Goal: Task Accomplishment & Management: Manage account settings

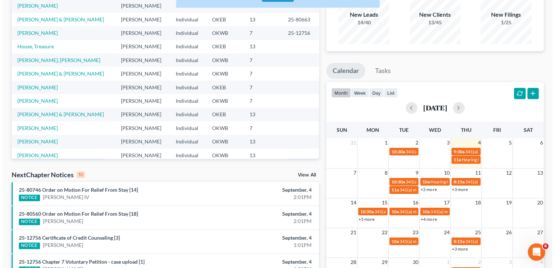
scroll to position [68, 0]
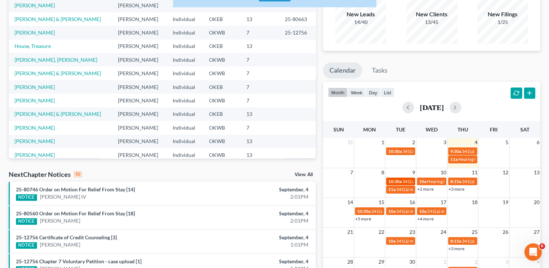
click at [395, 179] on span "10:30a" at bounding box center [395, 181] width 13 height 5
select select "Days"
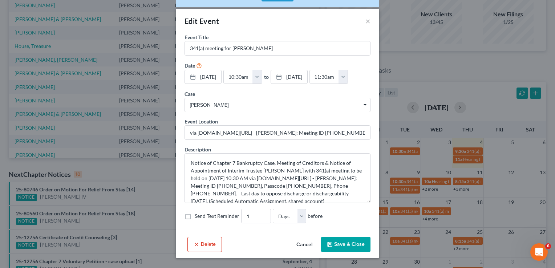
click at [195, 214] on label "Send Text Reminder" at bounding box center [217, 215] width 45 height 7
click at [198, 214] on input "Send Text Reminder" at bounding box center [200, 214] width 5 height 5
checkbox input "true"
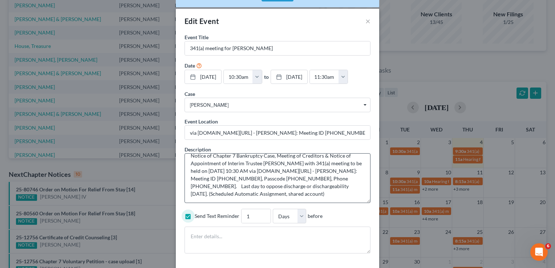
scroll to position [0, 0]
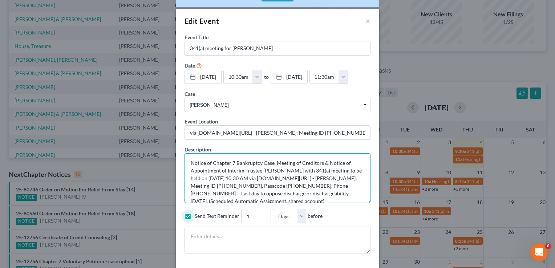
click at [188, 161] on textarea "Notice of Chapter 7 Bankruptcy Case, Meeting of Creditors & Notice of Appointme…" at bounding box center [277, 178] width 186 height 50
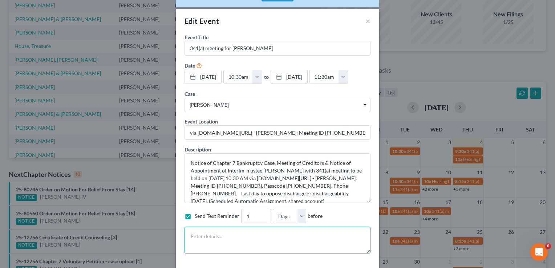
click at [200, 230] on textarea at bounding box center [277, 240] width 186 height 27
paste textarea "Notice of Chapter 7 Bankruptcy Case, Meeting of Creditors & Notice of Appointme…"
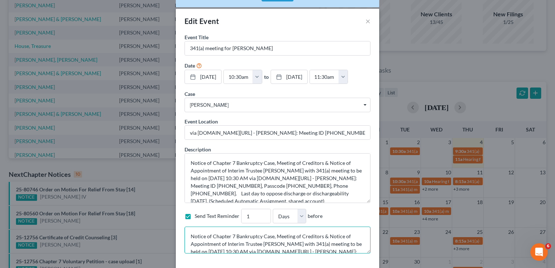
scroll to position [24, 0]
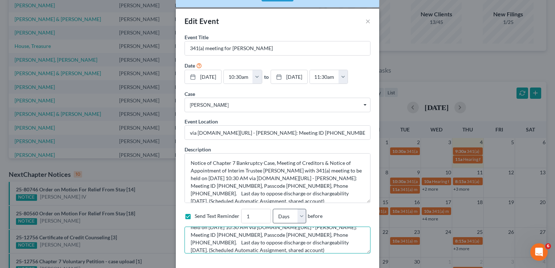
type textarea "Notice of Chapter 7 Bankruptcy Case, Meeting of Creditors & Notice of Appointme…"
click at [301, 212] on select "Hours Days" at bounding box center [289, 216] width 33 height 15
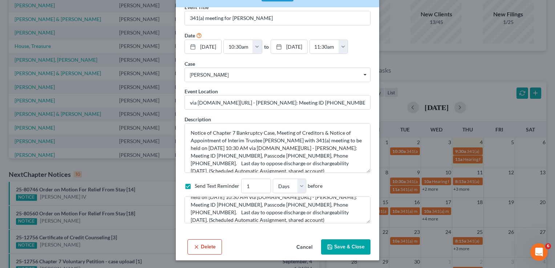
click at [341, 245] on button "Save & Close" at bounding box center [345, 246] width 49 height 15
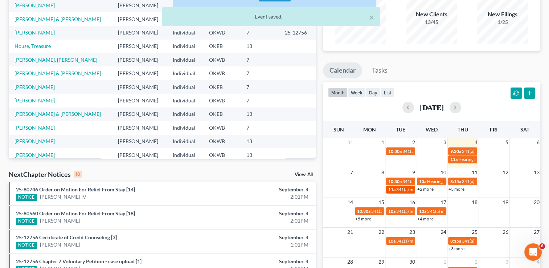
click at [397, 190] on span "341(a) meeting for [PERSON_NAME] & [PERSON_NAME]" at bounding box center [451, 189] width 109 height 5
select select "Days"
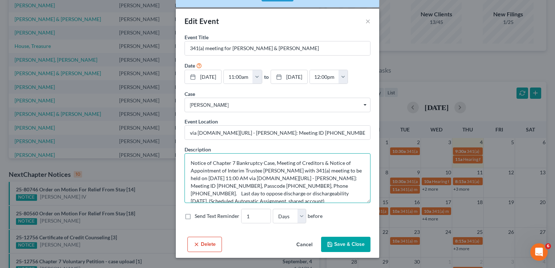
click at [189, 161] on textarea "Notice of Chapter 7 Bankruptcy Case, Meeting of Creditors & Notice of Appointme…" at bounding box center [277, 178] width 186 height 50
click at [195, 216] on label "Send Text Reminder" at bounding box center [217, 215] width 45 height 7
click at [198, 216] on input "Send Text Reminder" at bounding box center [200, 214] width 5 height 5
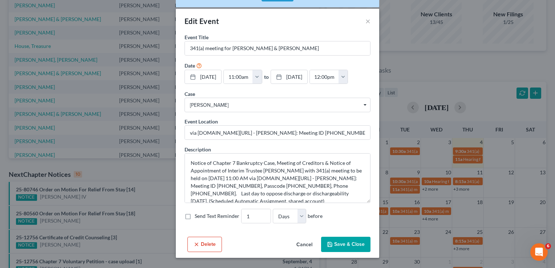
checkbox input "true"
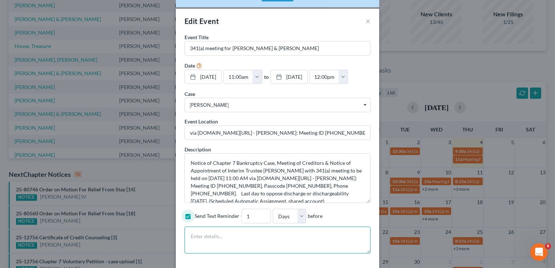
click at [196, 232] on textarea at bounding box center [277, 240] width 186 height 27
paste textarea "Notice of Chapter 7 Bankruptcy Case, Meeting of Creditors & Notice of Appointme…"
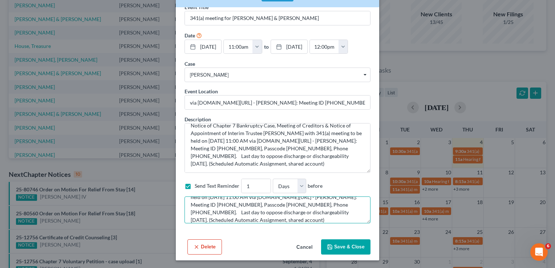
type textarea "Notice of Chapter 7 Bankruptcy Case, Meeting of Creditors & Notice of Appointme…"
click at [342, 246] on button "Save & Close" at bounding box center [345, 246] width 49 height 15
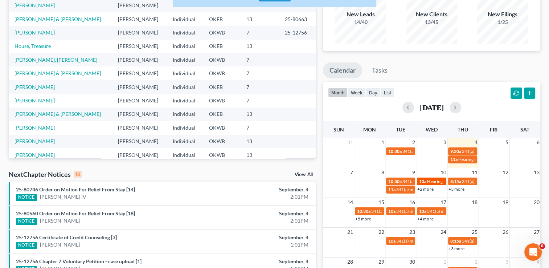
click at [436, 180] on span "Hearing for [PERSON_NAME]" at bounding box center [455, 181] width 57 height 5
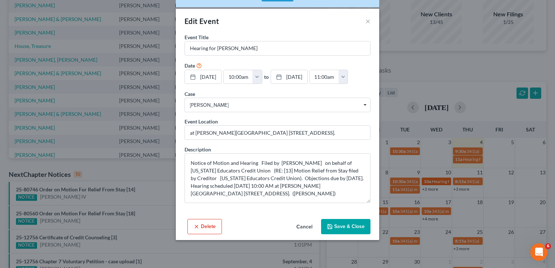
click at [436, 180] on div "Edit Event × Event Title * Hearing for David Wagner Date 9/10/2025 close Date 9…" at bounding box center [277, 134] width 555 height 268
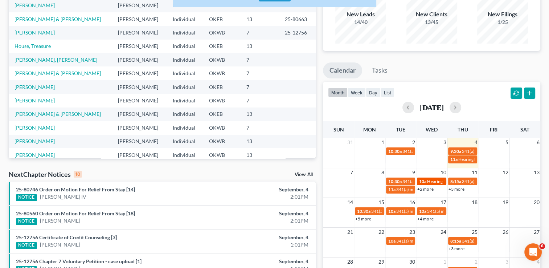
click at [436, 180] on span "Hearing for [PERSON_NAME]" at bounding box center [455, 181] width 57 height 5
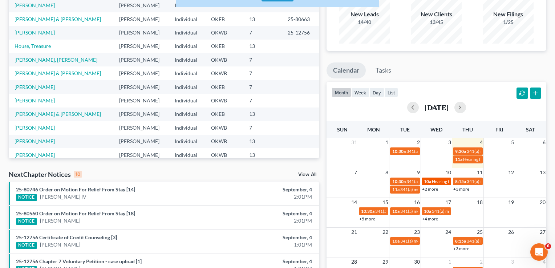
select select "Days"
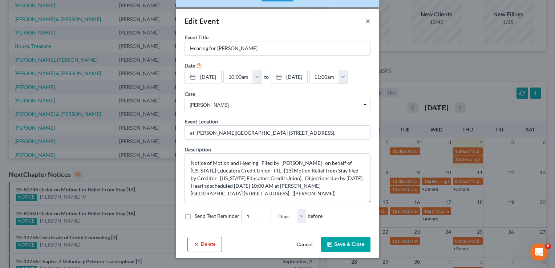
click at [369, 25] on button "×" at bounding box center [367, 21] width 5 height 9
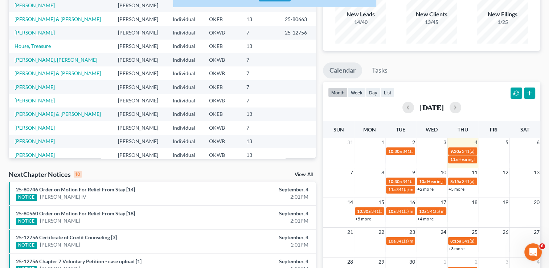
click at [423, 189] on link "+2 more" at bounding box center [426, 188] width 16 height 5
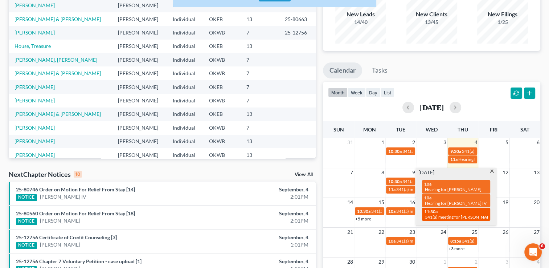
click at [446, 209] on div "11:30a 341(a) meeting for Deborah Bradshaw" at bounding box center [457, 214] width 64 height 11
select select "Days"
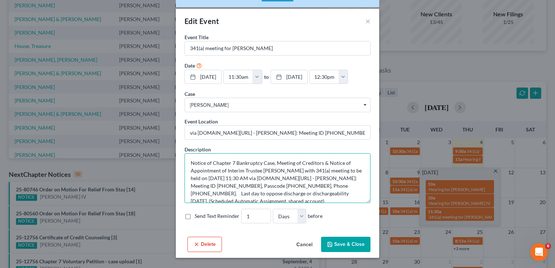
click at [190, 162] on textarea "Notice of Chapter 7 Bankruptcy Case, Meeting of Creditors & Notice of Appointme…" at bounding box center [277, 178] width 186 height 50
click at [195, 216] on label "Send Text Reminder" at bounding box center [217, 215] width 45 height 7
click at [198, 216] on input "Send Text Reminder" at bounding box center [200, 214] width 5 height 5
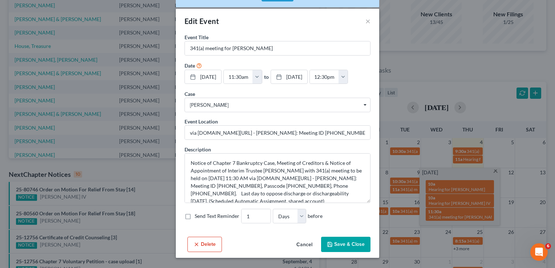
checkbox input "true"
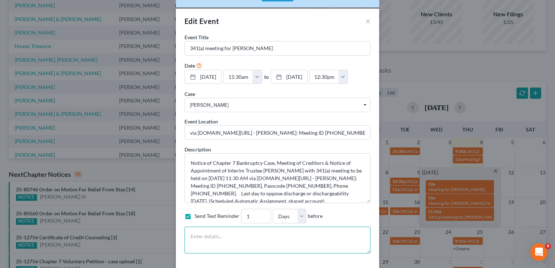
click at [199, 236] on textarea at bounding box center [277, 240] width 186 height 27
paste textarea "Notice of Chapter 7 Bankruptcy Case, Meeting of Creditors & Notice of Appointme…"
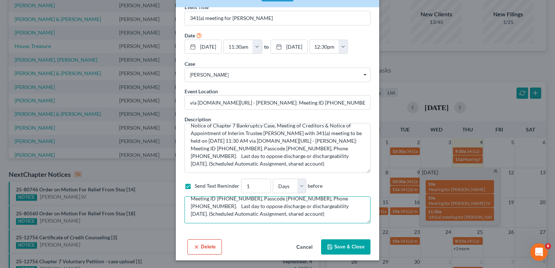
type textarea "Notice of Chapter 7 Bankruptcy Case, Meeting of Creditors & Notice of Appointme…"
click at [348, 247] on button "Save & Close" at bounding box center [345, 246] width 49 height 15
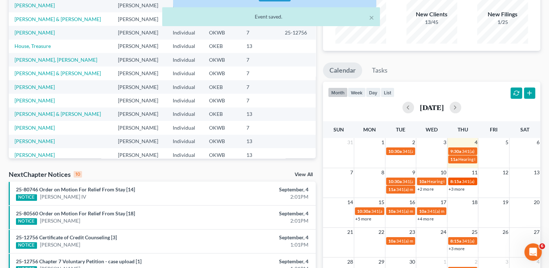
click at [459, 180] on span "8:15a" at bounding box center [456, 181] width 11 height 5
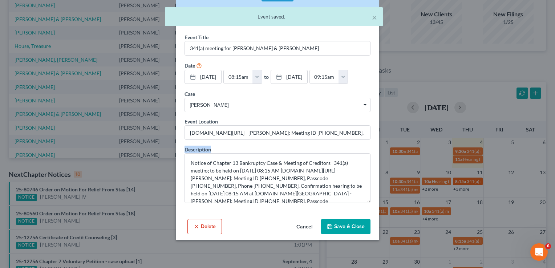
click at [459, 180] on div "Edit Event × Event Title * 341(a) meeting for Daril Miner & Clara Miner Date 9/…" at bounding box center [277, 134] width 555 height 268
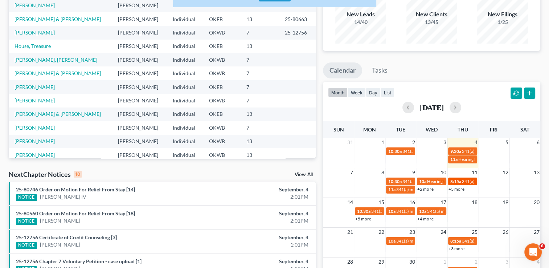
click at [459, 180] on span "8:15a" at bounding box center [456, 181] width 11 height 5
select select "Days"
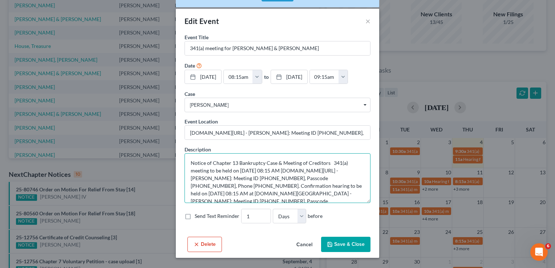
click at [188, 162] on textarea "Notice of Chapter 13 Bankruptcy Case & Meeting of Creditors 341(a) meeting to b…" at bounding box center [277, 178] width 186 height 50
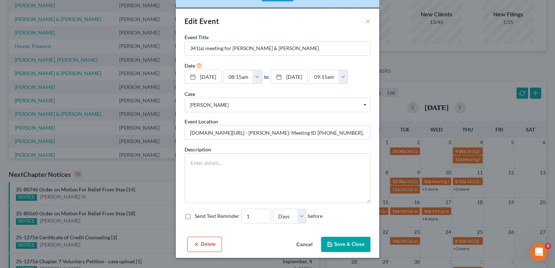
click at [303, 240] on button "Cancel" at bounding box center [305, 245] width 28 height 15
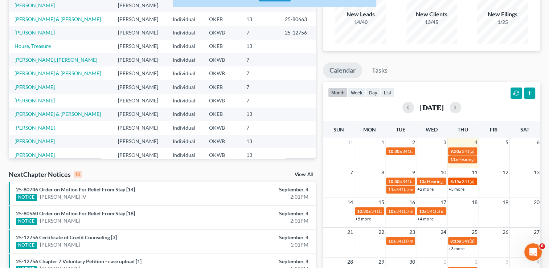
click at [462, 180] on span "341(a) meeting for [PERSON_NAME] & [PERSON_NAME]" at bounding box center [516, 181] width 109 height 5
select select "Days"
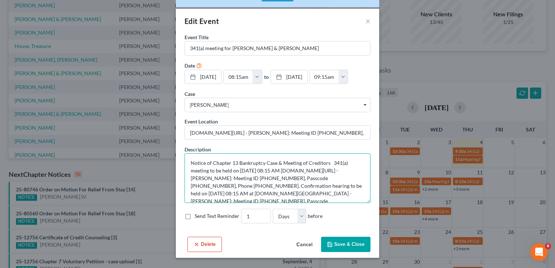
click at [190, 164] on textarea "Notice of Chapter 13 Bankruptcy Case & Meeting of Creditors 341(a) meeting to b…" at bounding box center [277, 178] width 186 height 50
click at [195, 217] on label "Send Text Reminder" at bounding box center [217, 215] width 45 height 7
click at [198, 217] on input "Send Text Reminder" at bounding box center [200, 214] width 5 height 5
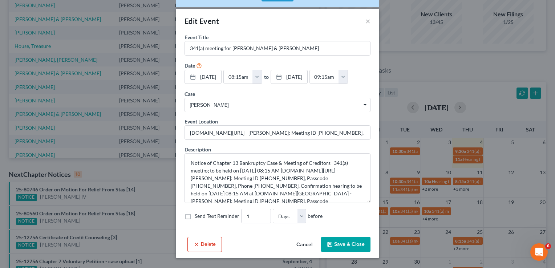
checkbox input "true"
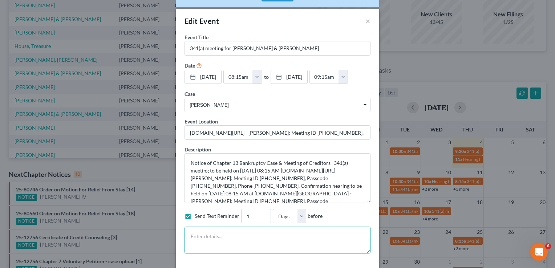
click at [196, 239] on textarea at bounding box center [277, 240] width 186 height 27
paste textarea "Notice of Chapter 13 Bankruptcy Case & Meeting of Creditors 341(a) meeting to b…"
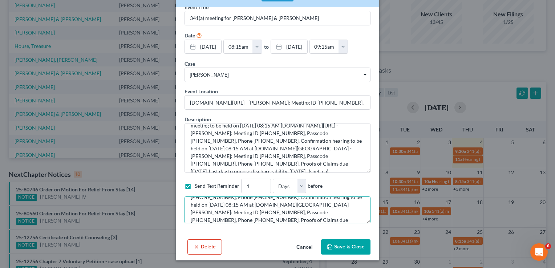
type textarea "Notice of Chapter 13 Bankruptcy Case & Meeting of Creditors 341(a) meeting to b…"
click at [349, 245] on button "Save & Close" at bounding box center [345, 246] width 49 height 15
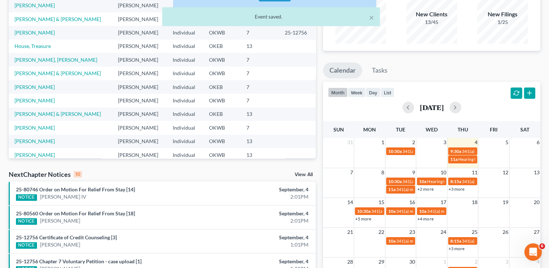
click at [459, 188] on link "+3 more" at bounding box center [457, 188] width 16 height 5
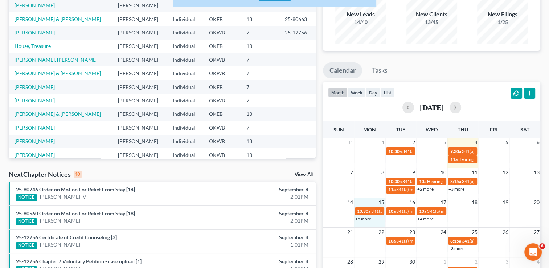
click at [372, 200] on td "15" at bounding box center [369, 202] width 31 height 9
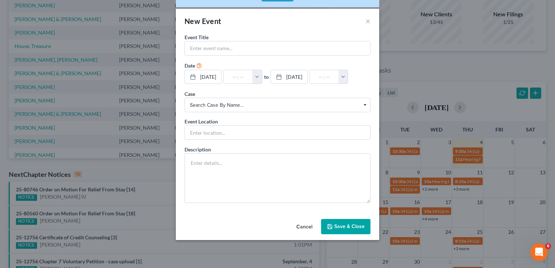
click at [372, 200] on div "New Event × Event Title * Date 9/15/2025 close Date 9/15/2025 Time 12:00 AM che…" at bounding box center [277, 134] width 555 height 268
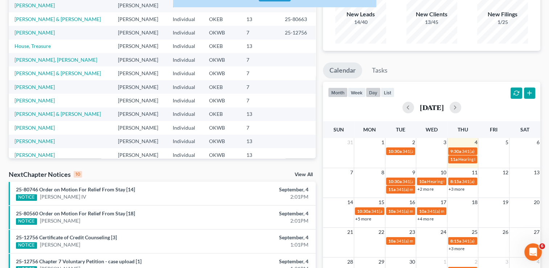
drag, startPoint x: 372, startPoint y: 200, endPoint x: 374, endPoint y: 89, distance: 110.8
click at [374, 89] on button "day" at bounding box center [373, 93] width 15 height 10
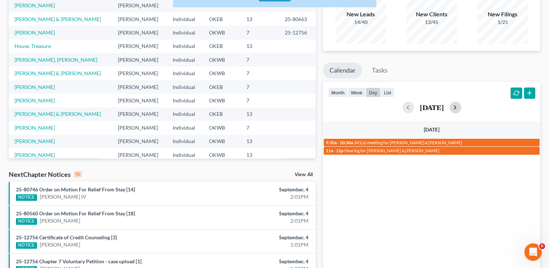
click at [462, 106] on button "button" at bounding box center [456, 108] width 12 height 12
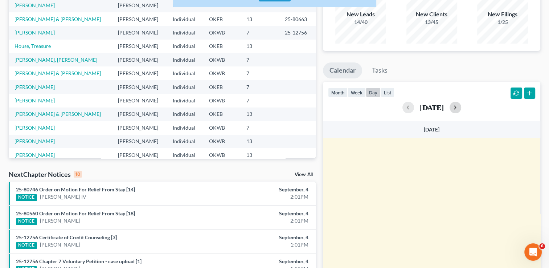
click at [462, 106] on button "button" at bounding box center [456, 108] width 12 height 12
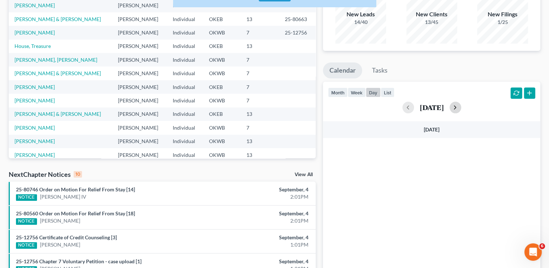
click at [462, 106] on button "button" at bounding box center [456, 108] width 12 height 12
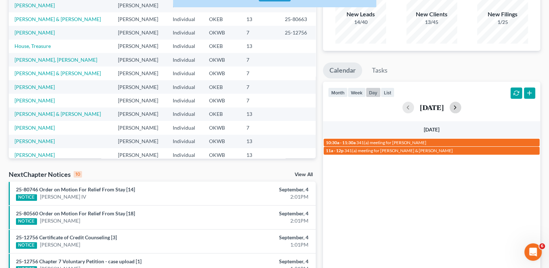
click at [462, 106] on button "button" at bounding box center [456, 108] width 12 height 12
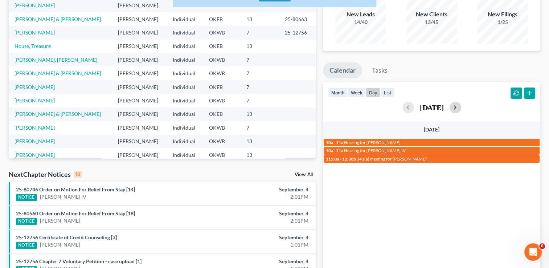
click at [471, 106] on div "September 10, 2025" at bounding box center [431, 108] width 207 height 12
click at [462, 107] on button "button" at bounding box center [456, 108] width 12 height 12
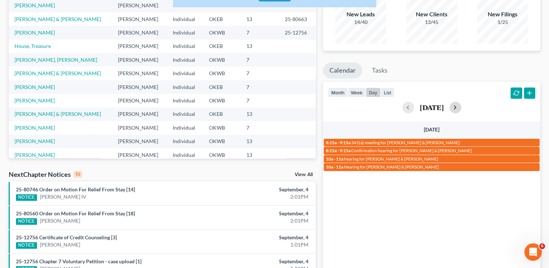
click at [462, 107] on button "button" at bounding box center [456, 108] width 12 height 12
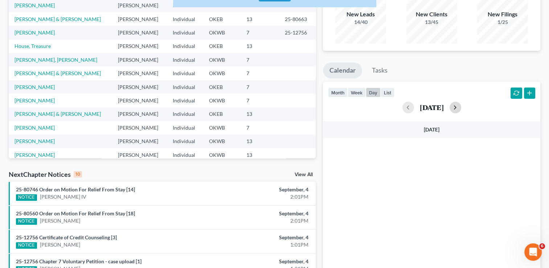
click at [462, 107] on button "button" at bounding box center [456, 108] width 12 height 12
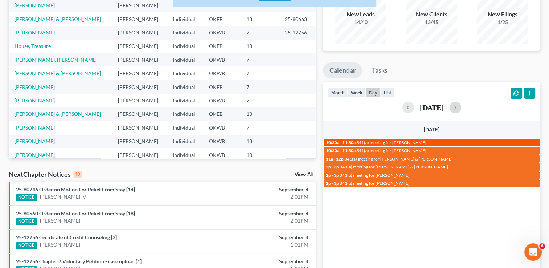
click at [381, 142] on span "341(a) meeting for [PERSON_NAME]" at bounding box center [392, 142] width 70 height 5
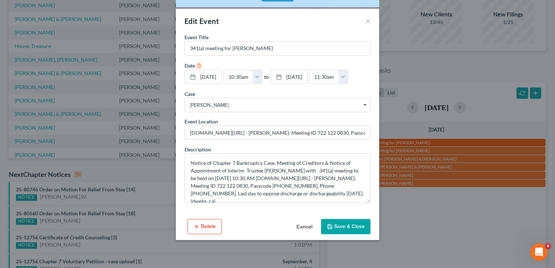
click at [381, 142] on div "Edit Event × Event Title * 341(a) meeting for Cynthia Barnes Date 9/15/2025 clo…" at bounding box center [277, 134] width 555 height 268
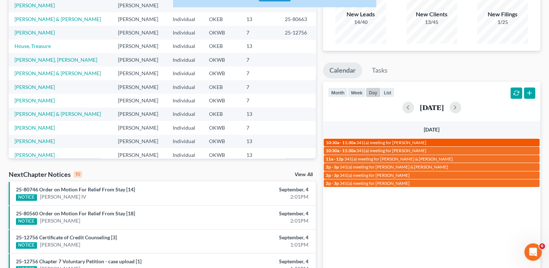
click at [381, 142] on span "341(a) meeting for [PERSON_NAME]" at bounding box center [392, 142] width 70 height 5
select select "Days"
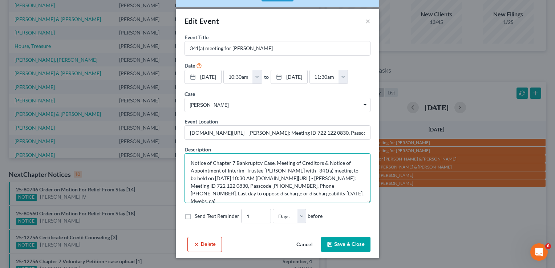
click at [189, 162] on textarea "Notice of Chapter 7 Bankruptcy Case, Meeting of Creditors & Notice of Appointme…" at bounding box center [277, 178] width 186 height 50
click at [195, 217] on label "Send Text Reminder" at bounding box center [217, 215] width 45 height 7
click at [198, 217] on input "Send Text Reminder" at bounding box center [200, 214] width 5 height 5
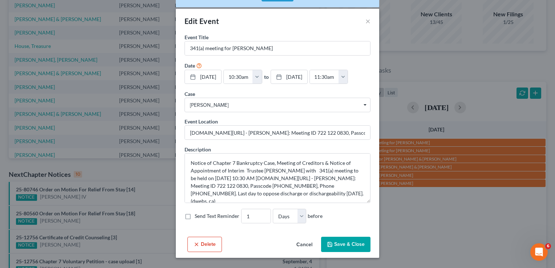
checkbox input "true"
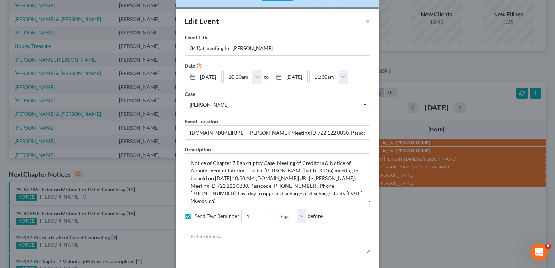
click at [190, 231] on textarea at bounding box center [277, 240] width 186 height 27
paste textarea "Notice of Chapter 7 Bankruptcy Case, Meeting of Creditors & Notice of Appointme…"
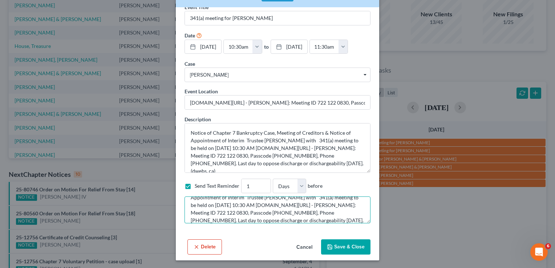
type textarea "Notice of Chapter 7 Bankruptcy Case, Meeting of Creditors & Notice of Appointme…"
click at [342, 246] on button "Save & Close" at bounding box center [345, 246] width 49 height 15
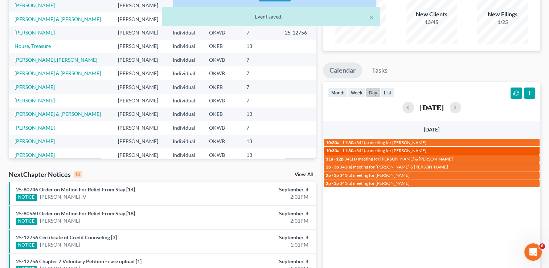
click at [376, 150] on span "341(a) meeting for [PERSON_NAME]" at bounding box center [392, 150] width 70 height 5
select select "Days"
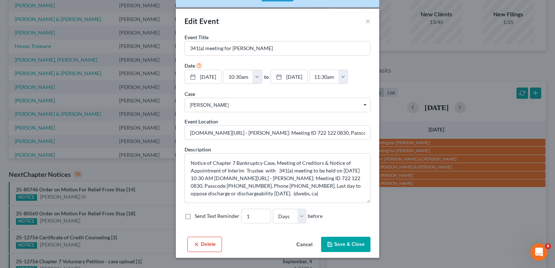
click at [350, 244] on button "Save & Close" at bounding box center [345, 244] width 49 height 15
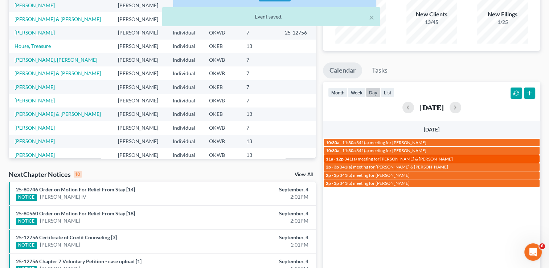
click at [392, 158] on span "341(a) meeting for [PERSON_NAME] & [PERSON_NAME]" at bounding box center [399, 158] width 109 height 5
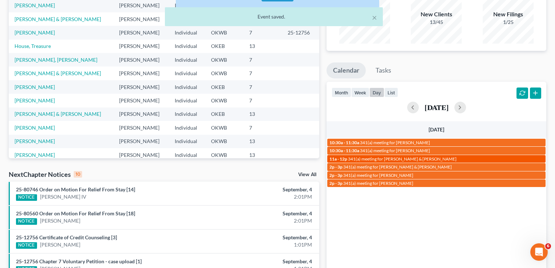
select select "Days"
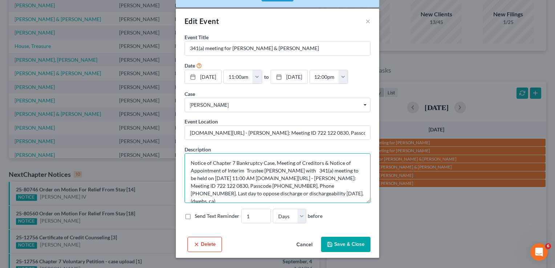
click at [190, 163] on textarea "Notice of Chapter 7 Bankruptcy Case, Meeting of Creditors & Notice of Appointme…" at bounding box center [277, 178] width 186 height 50
click at [195, 215] on label "Send Text Reminder" at bounding box center [217, 215] width 45 height 7
click at [198, 215] on input "Send Text Reminder" at bounding box center [200, 214] width 5 height 5
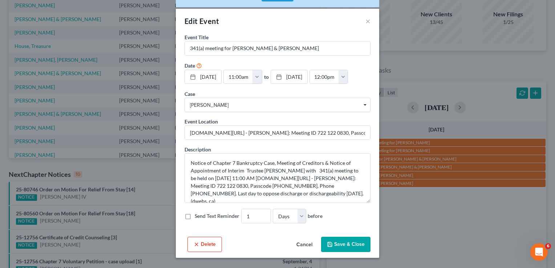
checkbox input "true"
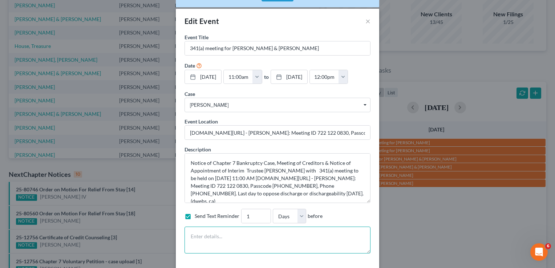
click at [202, 236] on textarea at bounding box center [277, 240] width 186 height 27
paste textarea "Notice of Chapter 7 Bankruptcy Case, Meeting of Creditors & Notice of Appointme…"
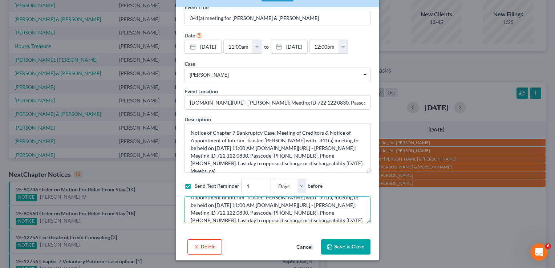
type textarea "Notice of Chapter 7 Bankruptcy Case, Meeting of Creditors & Notice of Appointme…"
click at [334, 247] on button "Save & Close" at bounding box center [345, 246] width 49 height 15
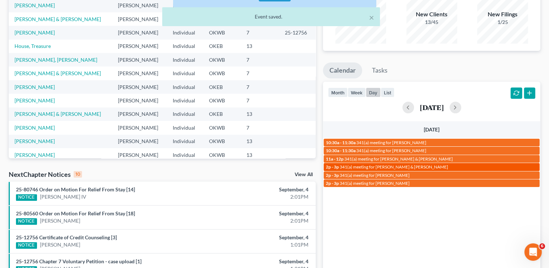
click at [383, 165] on span "341(a) meeting for [PERSON_NAME] & [PERSON_NAME]" at bounding box center [394, 166] width 109 height 5
select select "Days"
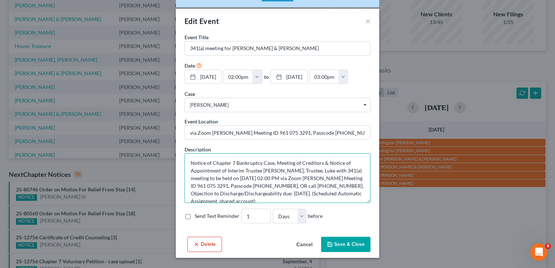
click at [190, 163] on textarea "Notice of Chapter 7 Bankruptcy Case, Meeting of Creditors & Notice of Appointme…" at bounding box center [277, 178] width 186 height 50
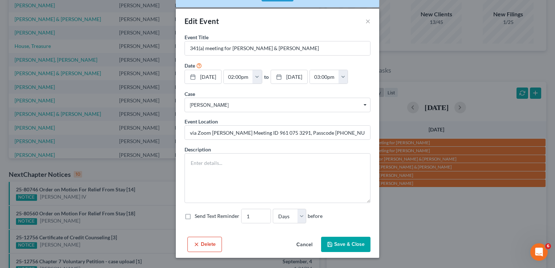
click at [300, 241] on button "Cancel" at bounding box center [305, 245] width 28 height 15
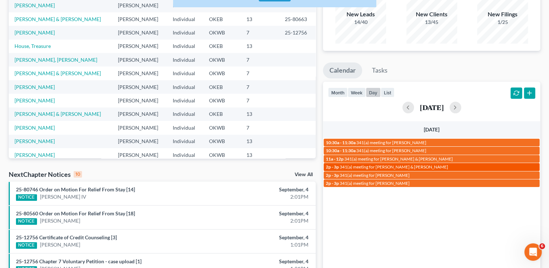
click at [376, 170] on link "2p - 3p 341(a) meeting for Andrew Allen Jr & Nancy Hubbard" at bounding box center [432, 167] width 216 height 8
select select "Days"
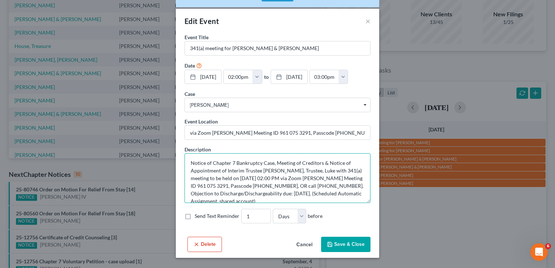
click at [189, 162] on textarea "Notice of Chapter 7 Bankruptcy Case, Meeting of Creditors & Notice of Appointme…" at bounding box center [277, 178] width 186 height 50
click at [195, 217] on label "Send Text Reminder" at bounding box center [217, 215] width 45 height 7
click at [198, 217] on input "Send Text Reminder" at bounding box center [200, 214] width 5 height 5
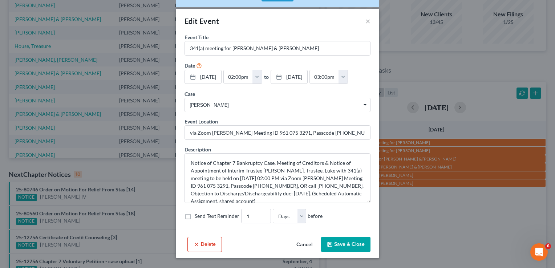
checkbox input "true"
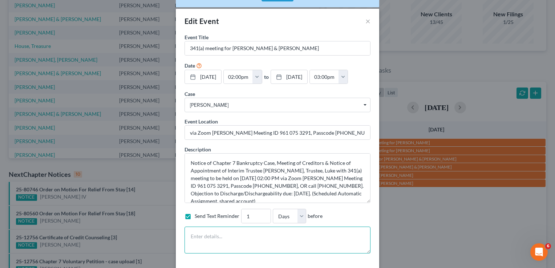
click at [244, 229] on textarea at bounding box center [277, 240] width 186 height 27
paste textarea "Notice of Chapter 7 Bankruptcy Case, Meeting of Creditors & Notice of Appointme…"
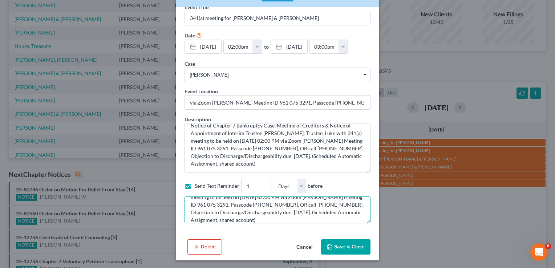
type textarea "Notice of Chapter 7 Bankruptcy Case, Meeting of Creditors & Notice of Appointme…"
click at [344, 246] on button "Save & Close" at bounding box center [345, 246] width 49 height 15
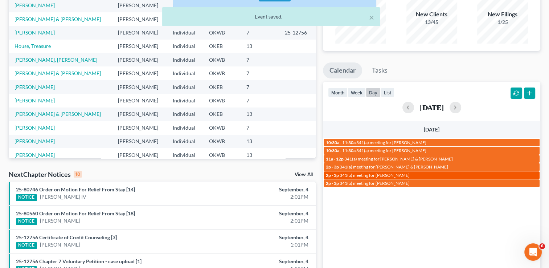
click at [402, 175] on span "341(a) meeting for [PERSON_NAME]" at bounding box center [375, 174] width 70 height 5
select select "Days"
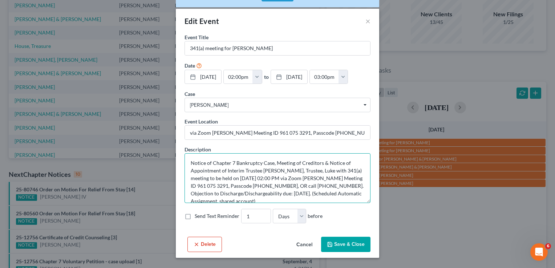
click at [188, 163] on textarea "Notice of Chapter 7 Bankruptcy Case, Meeting of Creditors & Notice of Appointme…" at bounding box center [277, 178] width 186 height 50
click at [195, 218] on label "Send Text Reminder" at bounding box center [217, 215] width 45 height 7
click at [198, 217] on input "Send Text Reminder" at bounding box center [200, 214] width 5 height 5
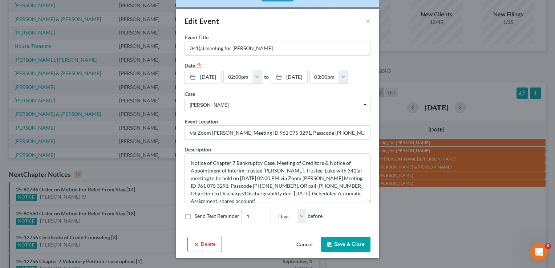
checkbox input "true"
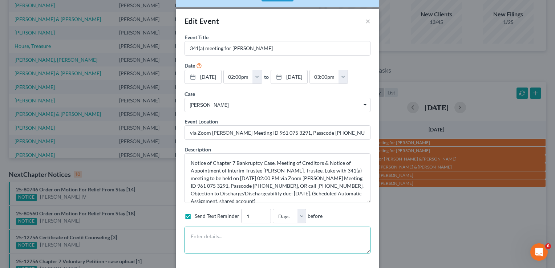
click at [199, 236] on textarea at bounding box center [277, 240] width 186 height 27
paste textarea "Notice of Chapter 7 Bankruptcy Case, Meeting of Creditors & Notice of Appointme…"
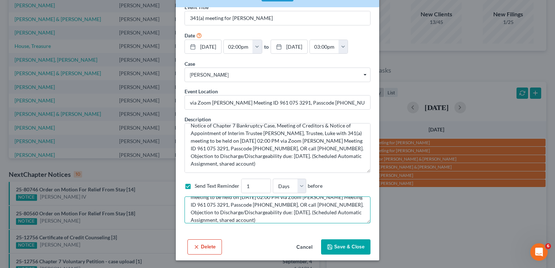
type textarea "Notice of Chapter 7 Bankruptcy Case, Meeting of Creditors & Notice of Appointme…"
click at [353, 244] on button "Save & Close" at bounding box center [345, 246] width 49 height 15
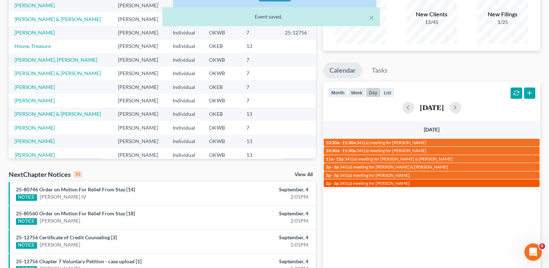
click at [379, 185] on span "341(a) meeting for [PERSON_NAME]" at bounding box center [375, 182] width 70 height 5
select select "Days"
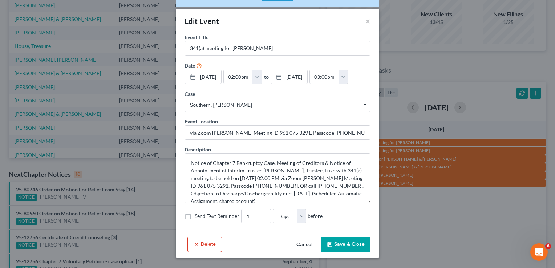
click at [195, 218] on label "Send Text Reminder" at bounding box center [217, 215] width 45 height 7
click at [198, 217] on input "Send Text Reminder" at bounding box center [200, 214] width 5 height 5
checkbox input "true"
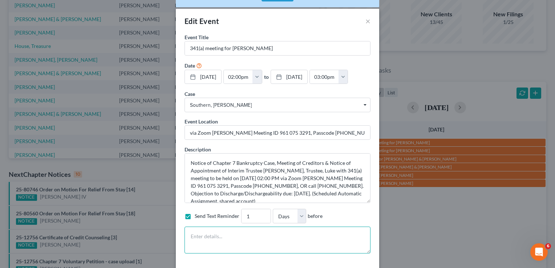
click at [192, 227] on textarea at bounding box center [277, 240] width 186 height 27
paste textarea "Notice of Chapter 7 Bankruptcy Case, Meeting of Creditors & Notice of Appointme…"
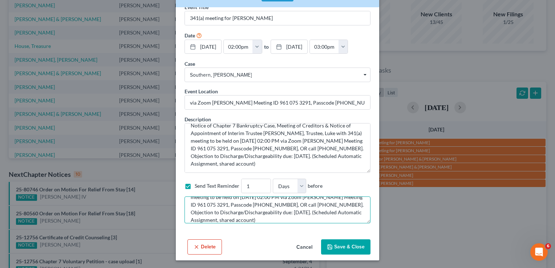
type textarea "Notice of Chapter 7 Bankruptcy Case, Meeting of Creditors & Notice of Appointme…"
click at [343, 243] on button "Save & Close" at bounding box center [345, 246] width 49 height 15
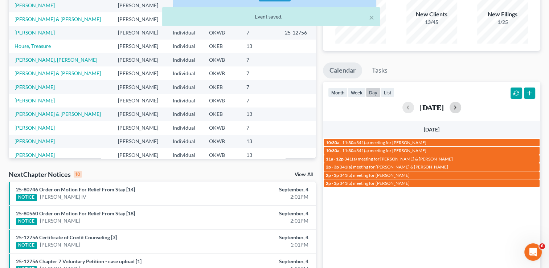
click at [462, 110] on button "button" at bounding box center [456, 108] width 12 height 12
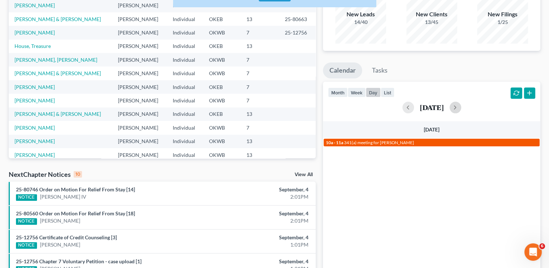
click at [435, 143] on div "10a - 11a 341(a) meeting for Abby Wright" at bounding box center [432, 142] width 212 height 5
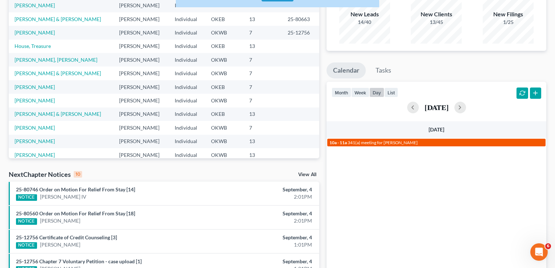
select select "Days"
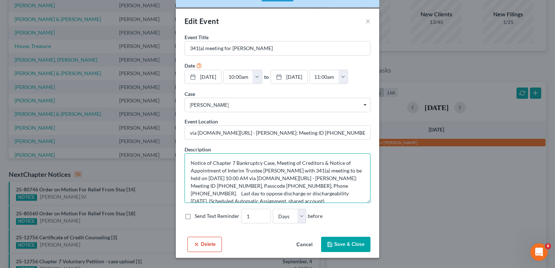
click at [185, 160] on textarea "Notice of Chapter 7 Bankruptcy Case, Meeting of Creditors & Notice of Appointme…" at bounding box center [277, 178] width 186 height 50
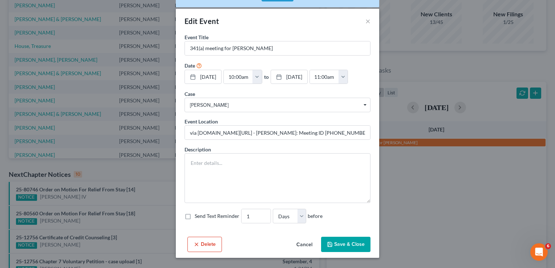
click at [302, 244] on button "Cancel" at bounding box center [305, 245] width 28 height 15
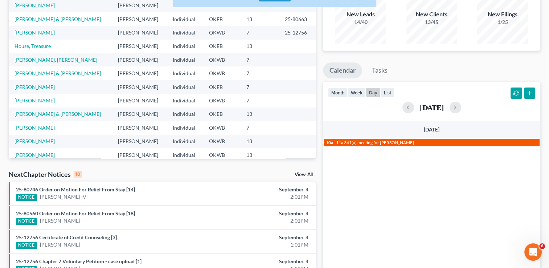
click at [378, 143] on span "341(a) meeting for [PERSON_NAME]" at bounding box center [379, 142] width 70 height 5
select select "Days"
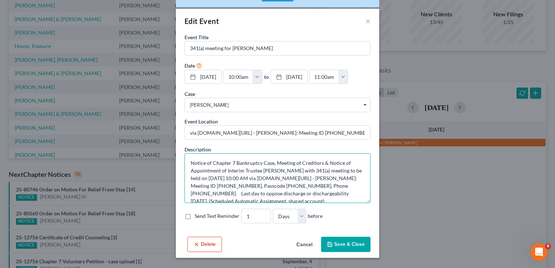
click at [188, 160] on textarea "Notice of Chapter 7 Bankruptcy Case, Meeting of Creditors & Notice of Appointme…" at bounding box center [277, 178] width 186 height 50
click at [195, 213] on label "Send Text Reminder" at bounding box center [217, 215] width 45 height 7
click at [198, 213] on input "Send Text Reminder" at bounding box center [200, 214] width 5 height 5
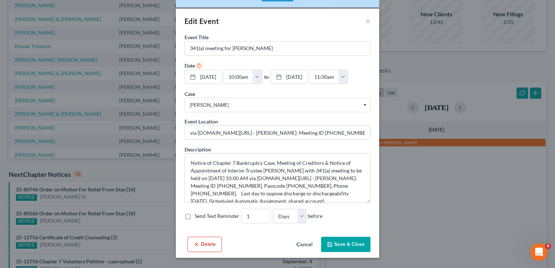
checkbox input "true"
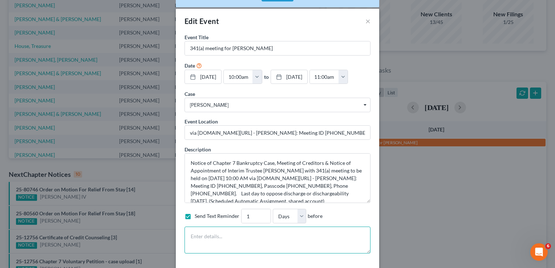
click at [195, 235] on textarea at bounding box center [277, 240] width 186 height 27
paste textarea "Notice of Chapter 7 Bankruptcy Case, Meeting of Creditors & Notice of Appointme…"
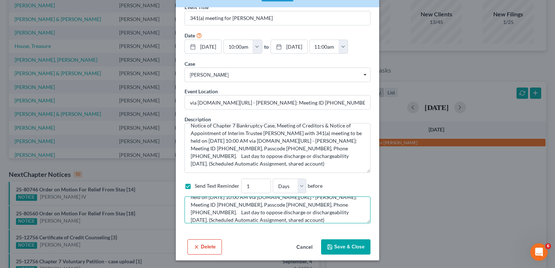
type textarea "Notice of Chapter 7 Bankruptcy Case, Meeting of Creditors & Notice of Appointme…"
click at [338, 249] on button "Save & Close" at bounding box center [345, 246] width 49 height 15
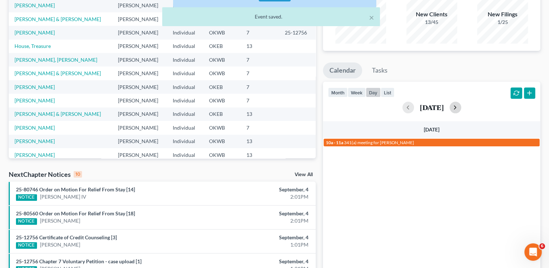
click at [462, 107] on button "button" at bounding box center [456, 108] width 12 height 12
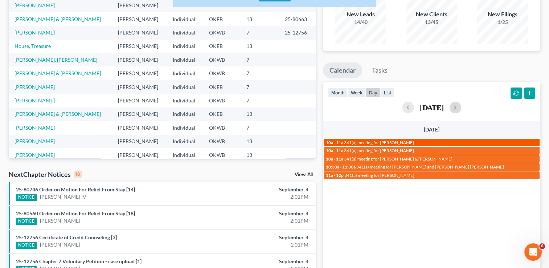
click at [392, 142] on span "341(a) meeting for [PERSON_NAME]" at bounding box center [379, 142] width 70 height 5
select select "Days"
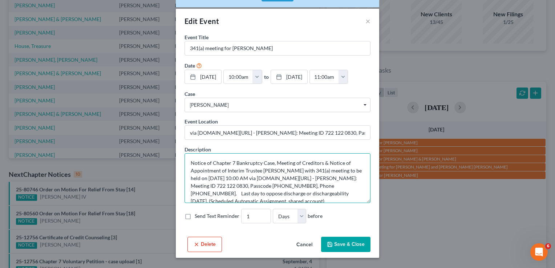
click at [187, 162] on textarea "Notice of Chapter 7 Bankruptcy Case, Meeting of Creditors & Notice of Appointme…" at bounding box center [277, 178] width 186 height 50
click at [195, 216] on label "Send Text Reminder" at bounding box center [217, 215] width 45 height 7
click at [198, 216] on input "Send Text Reminder" at bounding box center [200, 214] width 5 height 5
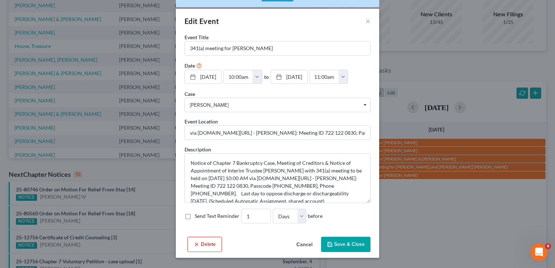
checkbox input "true"
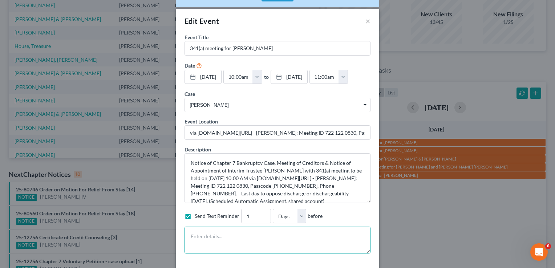
click at [200, 232] on textarea at bounding box center [277, 240] width 186 height 27
paste textarea "Notice of Chapter 7 Bankruptcy Case, Meeting of Creditors & Notice of Appointme…"
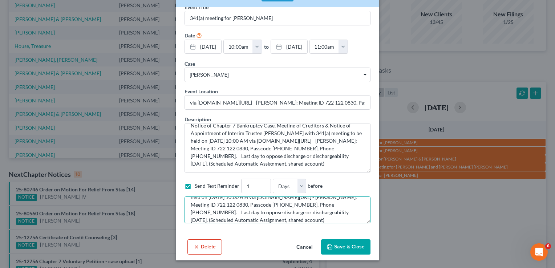
type textarea "Notice of Chapter 7 Bankruptcy Case, Meeting of Creditors & Notice of Appointme…"
click at [346, 251] on button "Save & Close" at bounding box center [345, 246] width 49 height 15
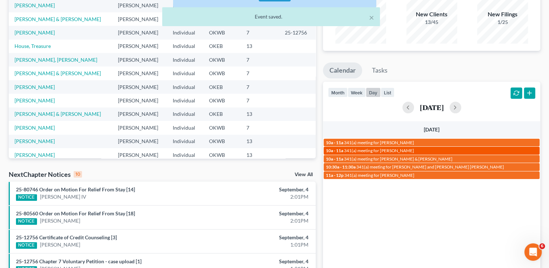
click at [378, 150] on span "341(a) meeting for [PERSON_NAME]" at bounding box center [379, 150] width 70 height 5
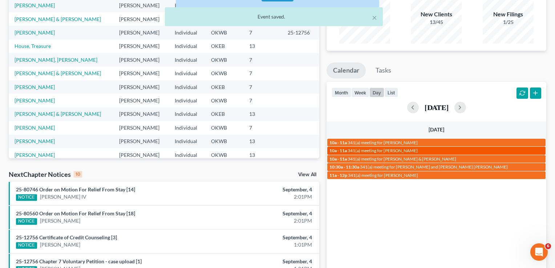
select select "Days"
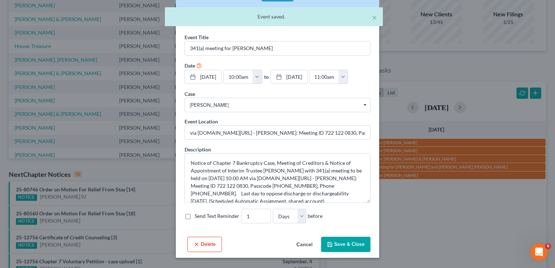
click at [195, 216] on label "Send Text Reminder" at bounding box center [217, 215] width 45 height 7
click at [198, 216] on input "Send Text Reminder" at bounding box center [200, 214] width 5 height 5
checkbox input "true"
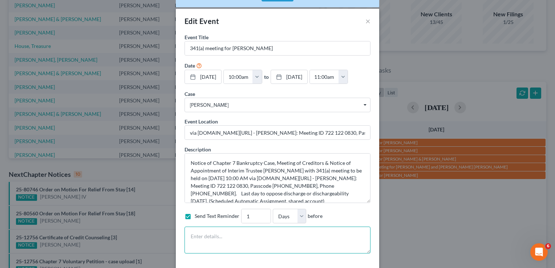
click at [197, 242] on textarea at bounding box center [277, 240] width 186 height 27
paste textarea "Notice of Chapter 7 Bankruptcy Case, Meeting of Creditors & Notice of Appointme…"
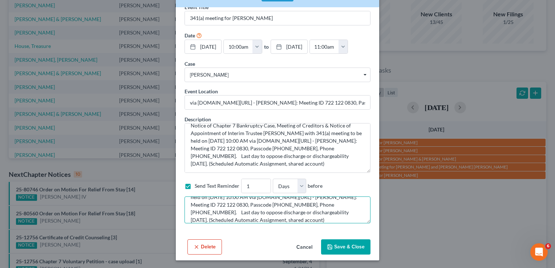
type textarea "Notice of Chapter 7 Bankruptcy Case, Meeting of Creditors & Notice of Appointme…"
click at [354, 247] on button "Save & Close" at bounding box center [345, 246] width 49 height 15
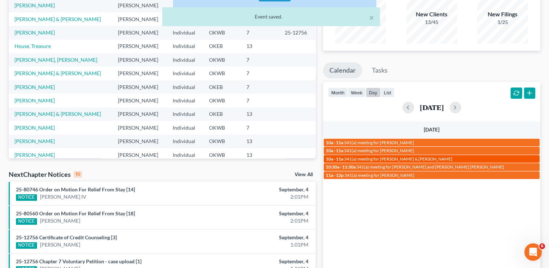
click at [382, 158] on span "341(a) meeting for [PERSON_NAME] & [PERSON_NAME]" at bounding box center [398, 158] width 109 height 5
select select "Days"
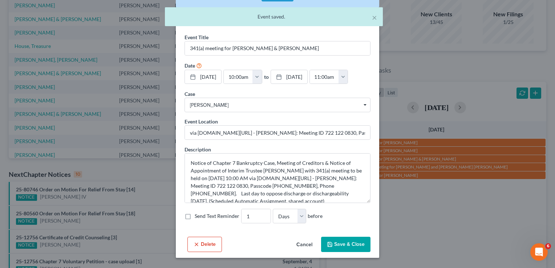
click at [195, 218] on label "Send Text Reminder" at bounding box center [217, 215] width 45 height 7
click at [198, 217] on input "Send Text Reminder" at bounding box center [200, 214] width 5 height 5
checkbox input "true"
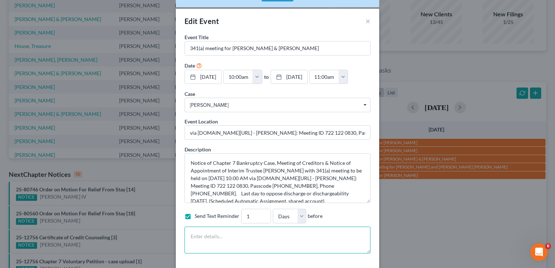
click at [188, 229] on textarea at bounding box center [277, 240] width 186 height 27
paste textarea "Notice of Chapter 7 Bankruptcy Case, Meeting of Creditors & Notice of Appointme…"
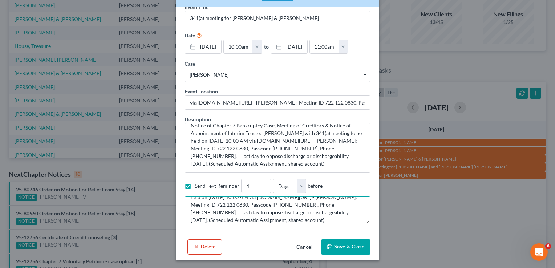
type textarea "Notice of Chapter 7 Bankruptcy Case, Meeting of Creditors & Notice of Appointme…"
click at [344, 245] on button "Save & Close" at bounding box center [345, 246] width 49 height 15
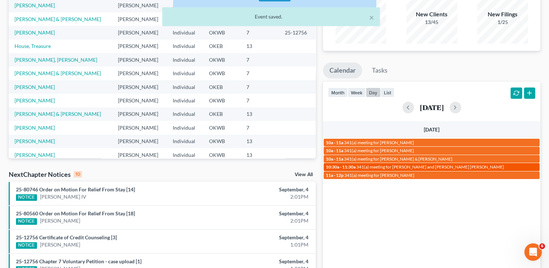
click at [404, 165] on span "341(a) meeting for [PERSON_NAME] and [PERSON_NAME] [PERSON_NAME]" at bounding box center [431, 166] width 148 height 5
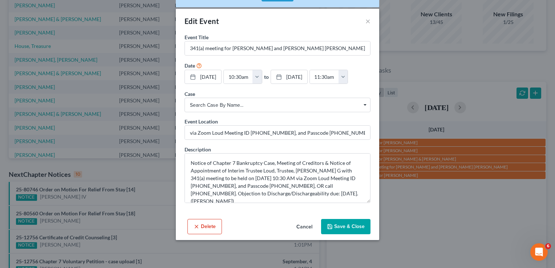
click at [309, 222] on button "Cancel" at bounding box center [305, 227] width 28 height 15
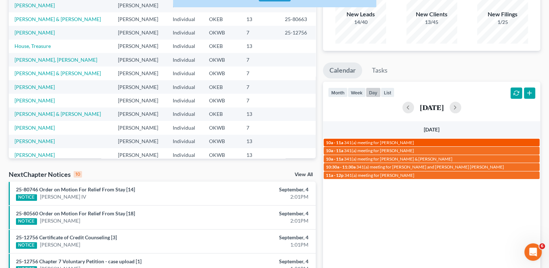
click at [378, 143] on span "341(a) meeting for [PERSON_NAME]" at bounding box center [379, 142] width 70 height 5
select select "Days"
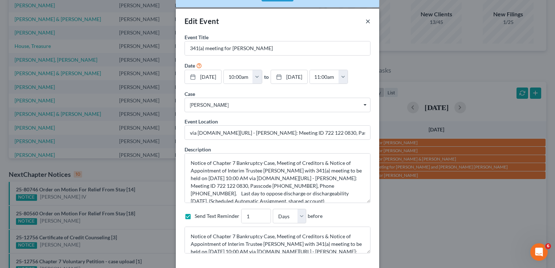
click at [365, 19] on button "×" at bounding box center [367, 21] width 5 height 9
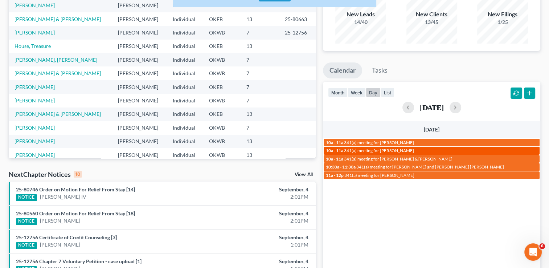
click at [382, 150] on span "341(a) meeting for [PERSON_NAME]" at bounding box center [379, 150] width 70 height 5
select select "Days"
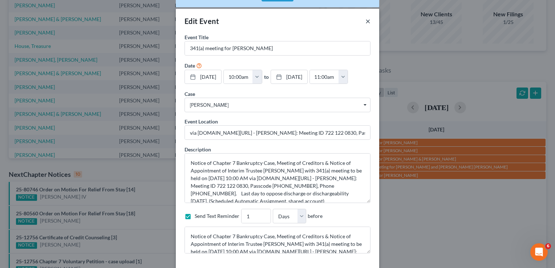
click at [365, 22] on button "×" at bounding box center [367, 21] width 5 height 9
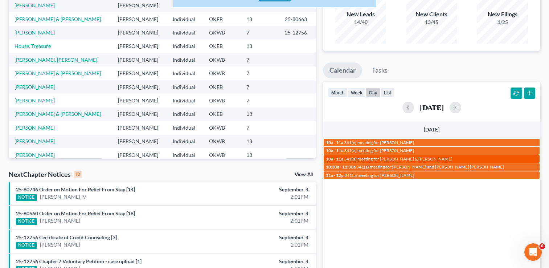
click at [396, 159] on span "341(a) meeting for [PERSON_NAME] & [PERSON_NAME]" at bounding box center [398, 158] width 109 height 5
select select "Days"
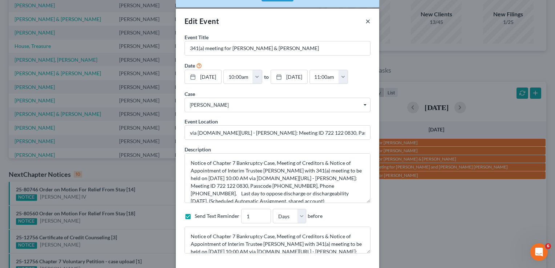
click at [365, 25] on button "×" at bounding box center [367, 21] width 5 height 9
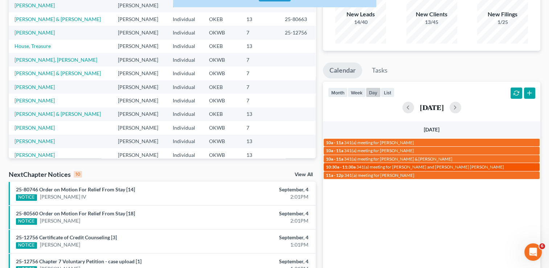
click at [417, 167] on span "341(a) meeting for [PERSON_NAME] and [PERSON_NAME] [PERSON_NAME]" at bounding box center [431, 166] width 148 height 5
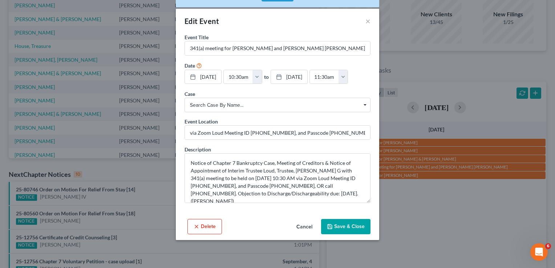
click at [346, 108] on span "Search case by name..." at bounding box center [277, 105] width 175 height 8
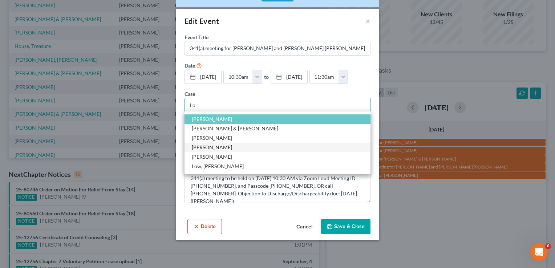
type input "L"
click at [317, 107] on input "Select box" at bounding box center [277, 105] width 186 height 15
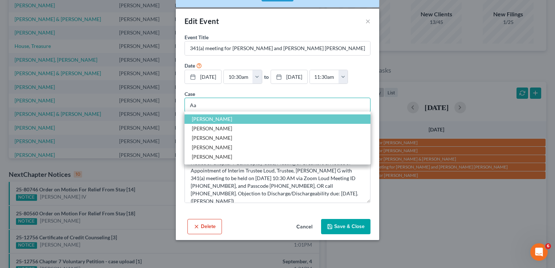
type input "A"
click at [307, 225] on button "Cancel" at bounding box center [305, 227] width 28 height 15
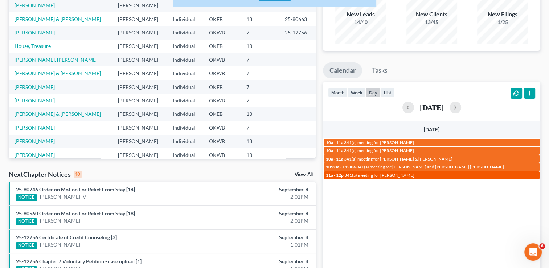
click at [374, 174] on span "341(a) meeting for [PERSON_NAME]" at bounding box center [380, 174] width 70 height 5
select select "Days"
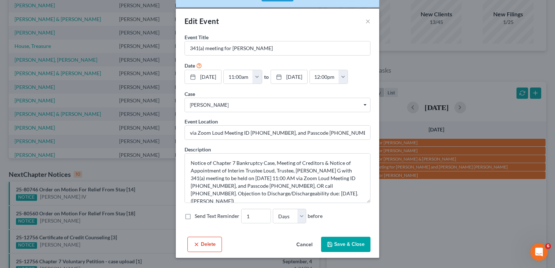
click at [195, 215] on label "Send Text Reminder" at bounding box center [217, 215] width 45 height 7
click at [198, 215] on input "Send Text Reminder" at bounding box center [200, 214] width 5 height 5
checkbox input "true"
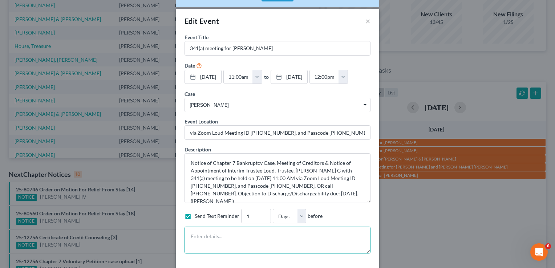
click at [200, 230] on textarea at bounding box center [277, 240] width 186 height 27
paste textarea "Notice of Chapter 7 Bankruptcy Case, Meeting of Creditors & Notice of Appointme…"
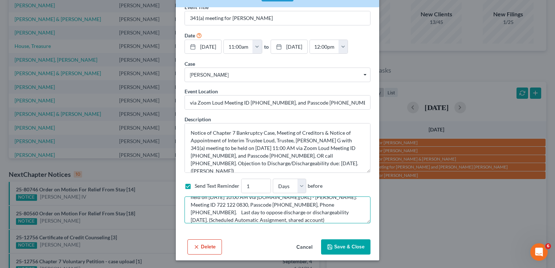
type textarea "Notice of Chapter 7 Bankruptcy Case, Meeting of Creditors & Notice of Appointme…"
click at [340, 245] on button "Save & Close" at bounding box center [345, 246] width 49 height 15
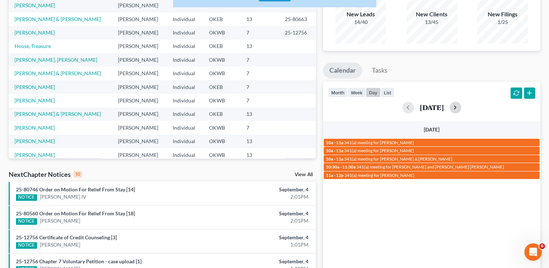
click at [462, 105] on button "button" at bounding box center [456, 108] width 12 height 12
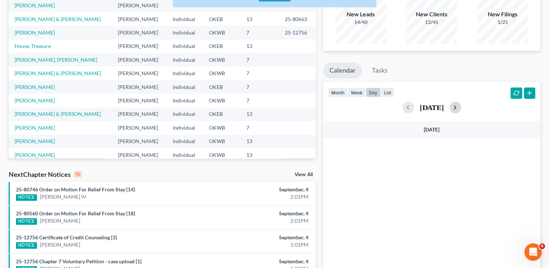
click at [462, 105] on button "button" at bounding box center [456, 108] width 12 height 12
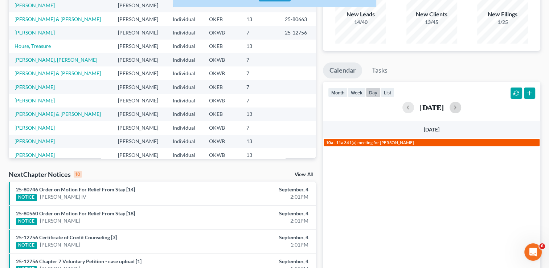
click at [381, 143] on span "341(a) meeting for [PERSON_NAME]" at bounding box center [379, 142] width 70 height 5
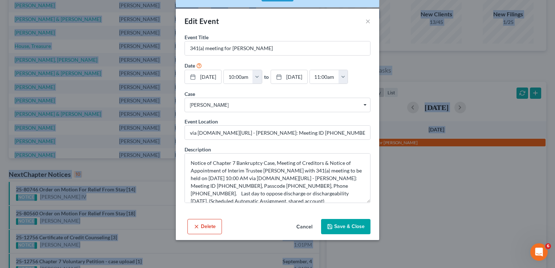
click at [381, 143] on div "Edit Event × Event Title * 341(a) meeting for Patty Whalen Date 9/23/2025 close…" at bounding box center [277, 134] width 555 height 268
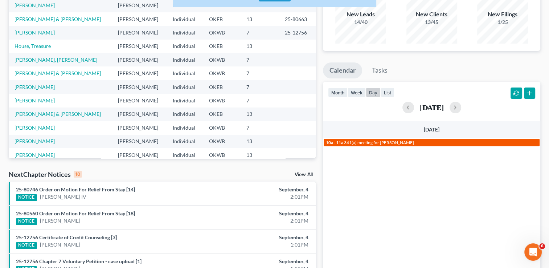
click at [381, 143] on span "341(a) meeting for [PERSON_NAME]" at bounding box center [379, 142] width 70 height 5
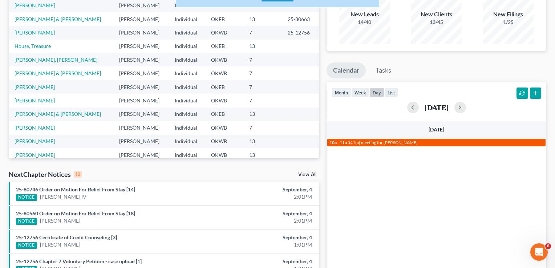
select select "Days"
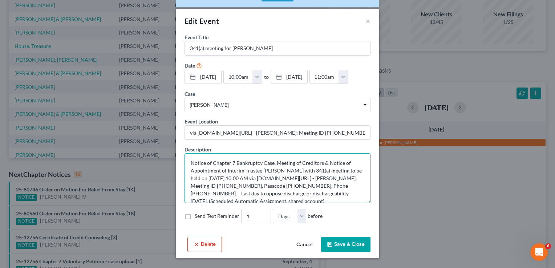
click at [191, 164] on textarea "Notice of Chapter 7 Bankruptcy Case, Meeting of Creditors & Notice of Appointme…" at bounding box center [277, 178] width 186 height 50
click at [195, 216] on label "Send Text Reminder" at bounding box center [217, 215] width 45 height 7
click at [198, 216] on input "Send Text Reminder" at bounding box center [200, 214] width 5 height 5
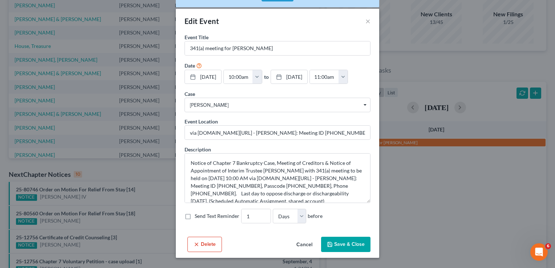
checkbox input "true"
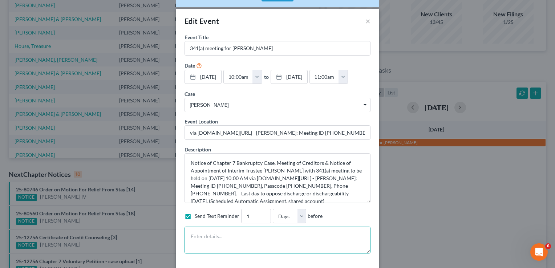
click at [203, 231] on textarea at bounding box center [277, 240] width 186 height 27
paste textarea "Notice of Chapter 7 Bankruptcy Case, Meeting of Creditors & Notice of Appointme…"
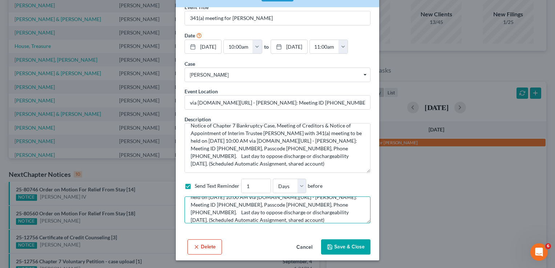
type textarea "Notice of Chapter 7 Bankruptcy Case, Meeting of Creditors & Notice of Appointme…"
click at [350, 247] on button "Save & Close" at bounding box center [345, 246] width 49 height 15
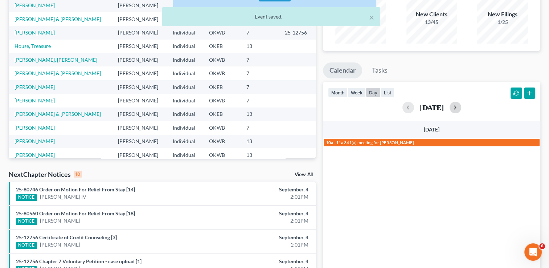
click at [462, 107] on button "button" at bounding box center [456, 108] width 12 height 12
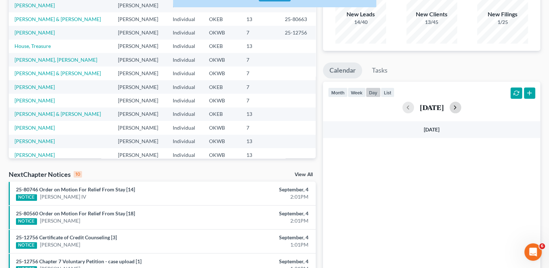
click at [462, 108] on button "button" at bounding box center [456, 108] width 12 height 12
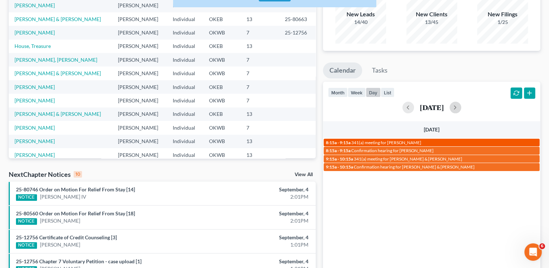
click at [389, 140] on span "341(a) meeting for [PERSON_NAME]" at bounding box center [387, 142] width 70 height 5
select select "Days"
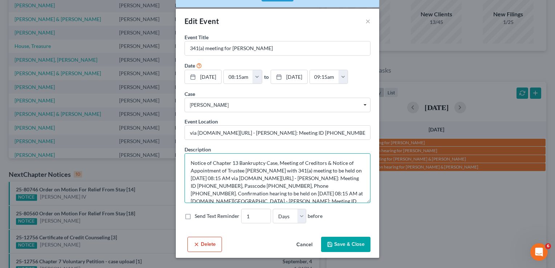
click at [188, 165] on textarea "Notice of Chapter 13 Bankruptcy Case, Meeting of Creditors & Notice of Appointm…" at bounding box center [277, 178] width 186 height 50
click at [195, 214] on label "Send Text Reminder" at bounding box center [217, 215] width 45 height 7
click at [198, 214] on input "Send Text Reminder" at bounding box center [200, 214] width 5 height 5
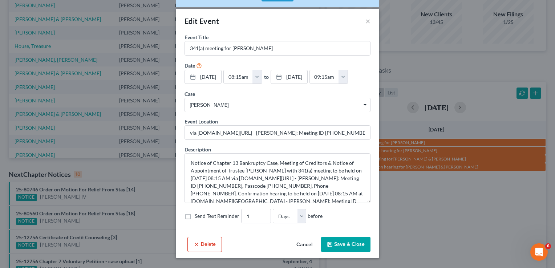
checkbox input "true"
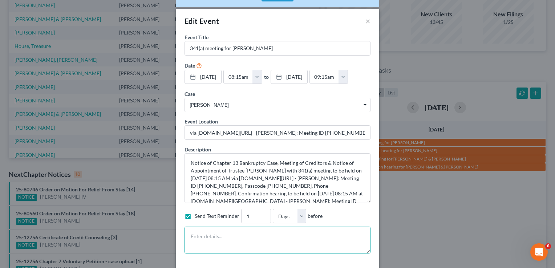
click at [194, 230] on textarea at bounding box center [277, 240] width 186 height 27
paste textarea "Notice of Chapter 13 Bankruptcy Case, Meeting of Creditors & Notice of Appointm…"
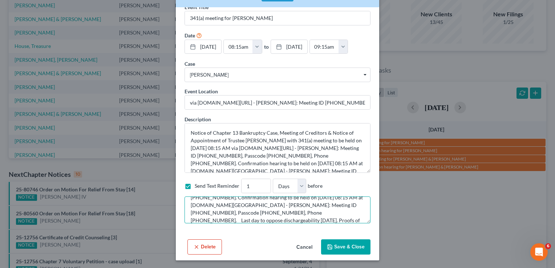
type textarea "Notice of Chapter 13 Bankruptcy Case, Meeting of Creditors & Notice of Appointm…"
click at [350, 244] on button "Save & Close" at bounding box center [345, 246] width 49 height 15
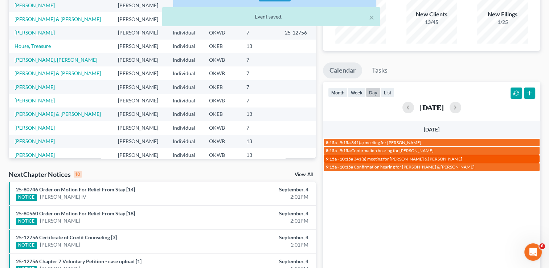
click at [380, 158] on span "341(a) meeting for [PERSON_NAME] & [PERSON_NAME]" at bounding box center [408, 158] width 109 height 5
select select "Days"
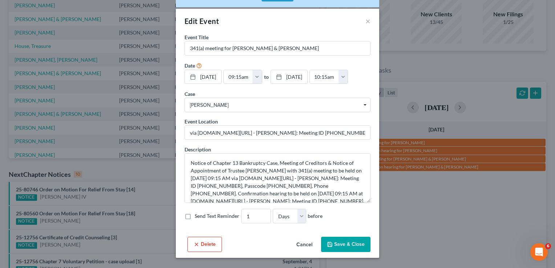
click at [195, 216] on label "Send Text Reminder" at bounding box center [217, 215] width 45 height 7
click at [198, 216] on input "Send Text Reminder" at bounding box center [200, 214] width 5 height 5
checkbox input "true"
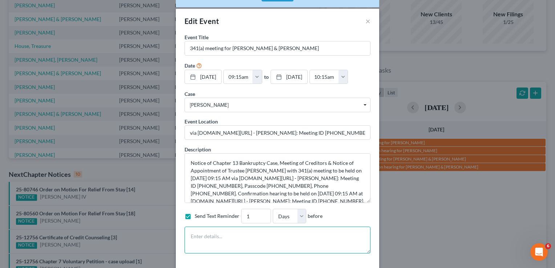
click at [202, 236] on textarea at bounding box center [277, 240] width 186 height 27
paste textarea "Notice of Chapter 13 Bankruptcy Case, Meeting of Creditors & Notice of Appointm…"
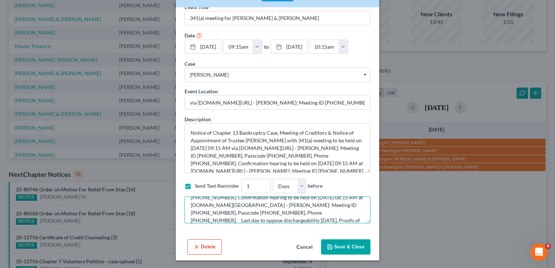
type textarea "Notice of Chapter 13 Bankruptcy Case, Meeting of Creditors & Notice of Appointm…"
click at [340, 243] on button "Save & Close" at bounding box center [345, 246] width 49 height 15
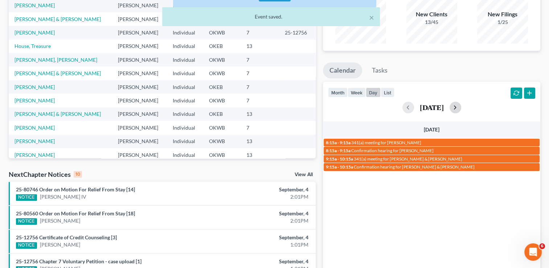
click at [462, 108] on button "button" at bounding box center [456, 108] width 12 height 12
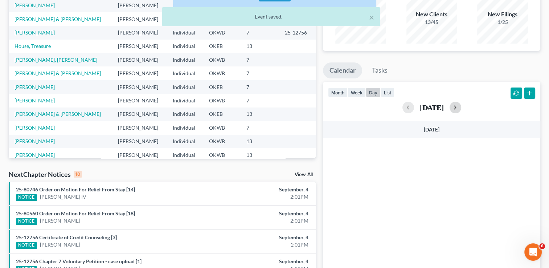
click at [462, 108] on button "button" at bounding box center [456, 108] width 12 height 12
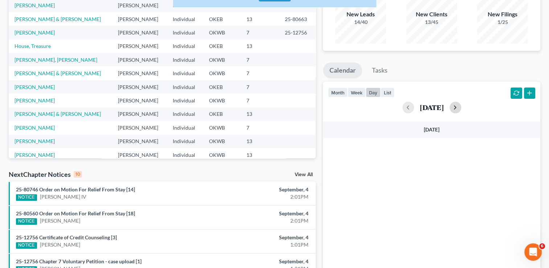
click at [462, 108] on button "button" at bounding box center [456, 108] width 12 height 12
click at [336, 89] on button "month" at bounding box center [338, 93] width 20 height 10
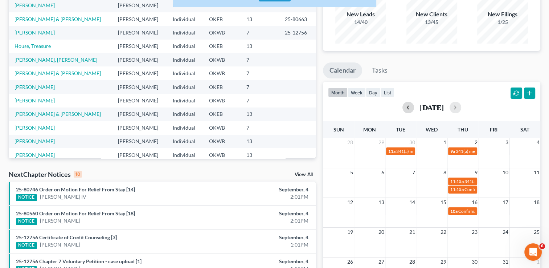
click at [403, 110] on button "button" at bounding box center [409, 108] width 12 height 12
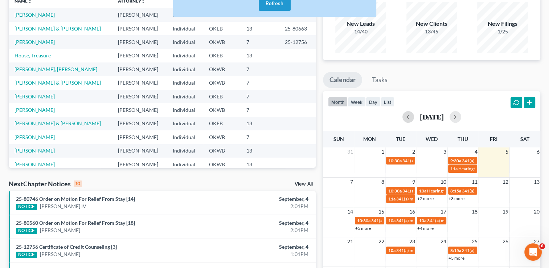
scroll to position [41, 0]
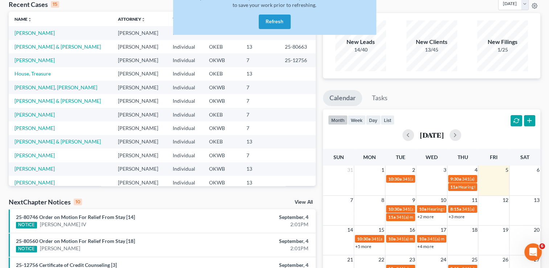
click at [269, 22] on button "Refresh" at bounding box center [275, 22] width 32 height 15
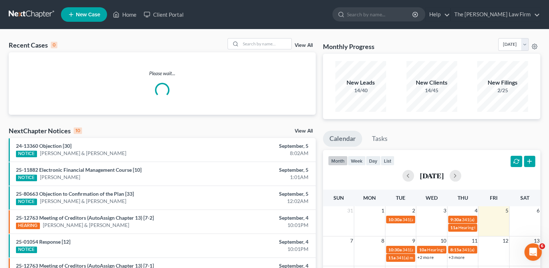
click at [285, 87] on div "Please wait..." at bounding box center [162, 84] width 307 height 28
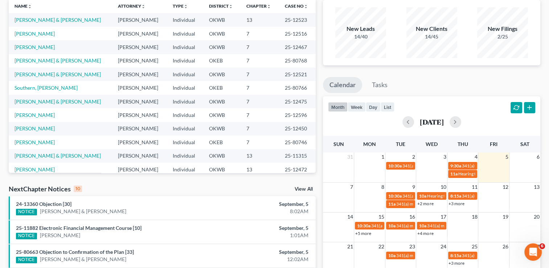
scroll to position [65, 0]
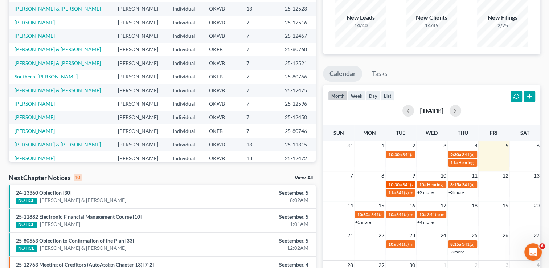
click at [399, 184] on span "10:30a" at bounding box center [395, 184] width 13 height 5
select select "Days"
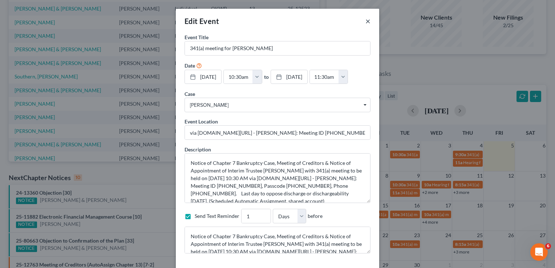
click at [365, 19] on button "×" at bounding box center [367, 21] width 5 height 9
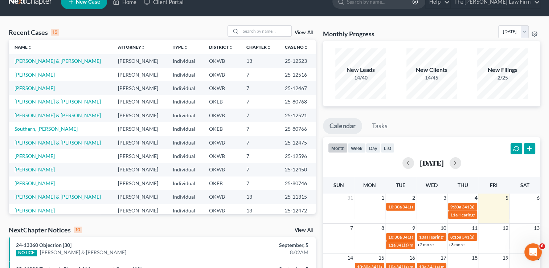
scroll to position [0, 0]
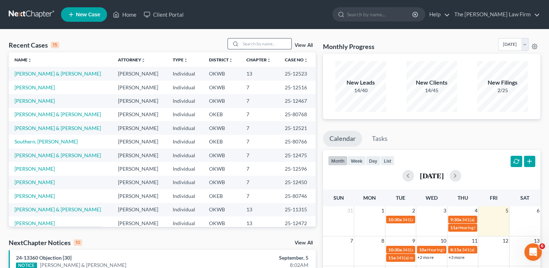
click at [279, 45] on input "search" at bounding box center [266, 43] width 51 height 11
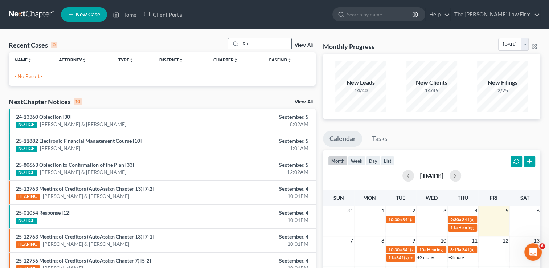
type input "R"
type input "Y"
click at [279, 45] on input "Tu" at bounding box center [266, 43] width 51 height 11
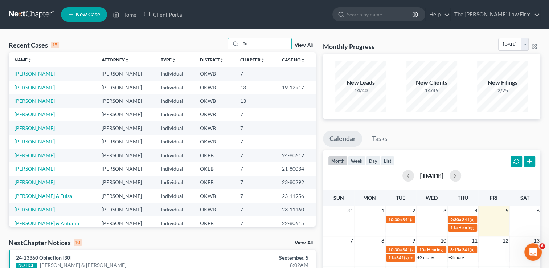
drag, startPoint x: 265, startPoint y: 40, endPoint x: 174, endPoint y: 47, distance: 90.7
click at [174, 47] on div "Recent Cases 15 Tu View All" at bounding box center [162, 45] width 307 height 14
type input "c"
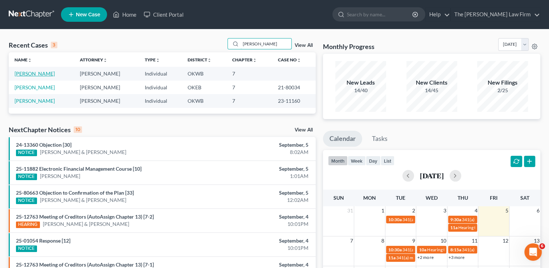
type input "[PERSON_NAME]"
click at [28, 75] on link "[PERSON_NAME]" at bounding box center [35, 73] width 40 height 6
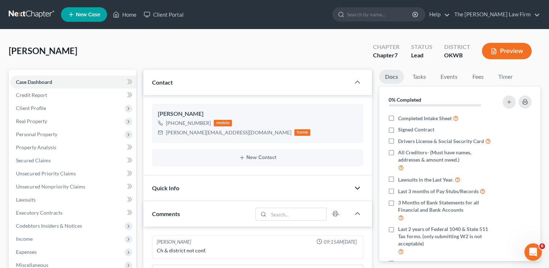
click at [355, 189] on icon "button" at bounding box center [357, 188] width 9 height 9
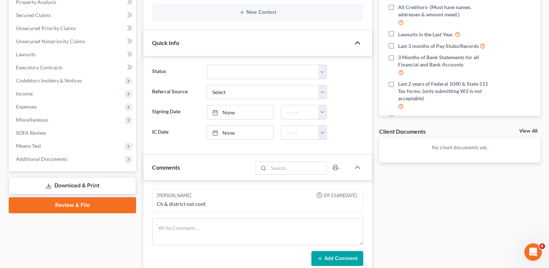
scroll to position [146, 0]
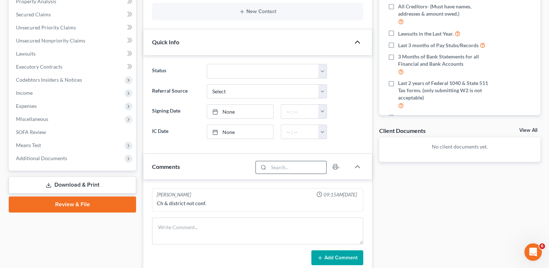
click at [288, 166] on input "search" at bounding box center [298, 167] width 58 height 12
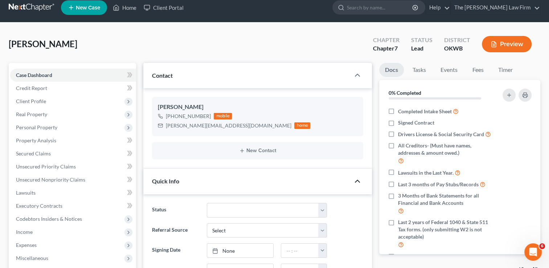
scroll to position [0, 0]
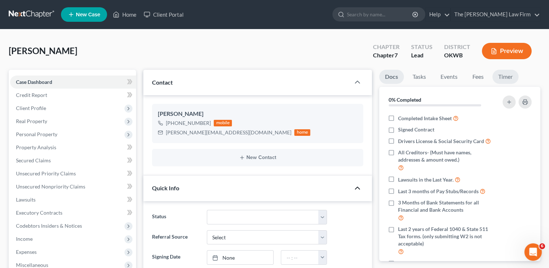
type input "OKC Office Client"
click at [509, 72] on link "Timer" at bounding box center [506, 77] width 26 height 14
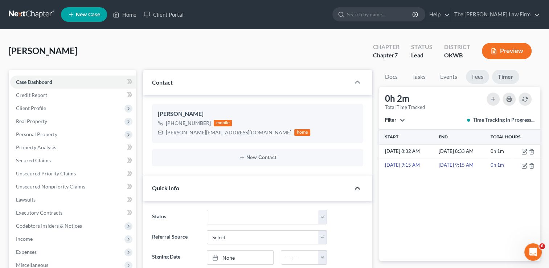
click at [473, 77] on link "Fees" at bounding box center [477, 77] width 23 height 14
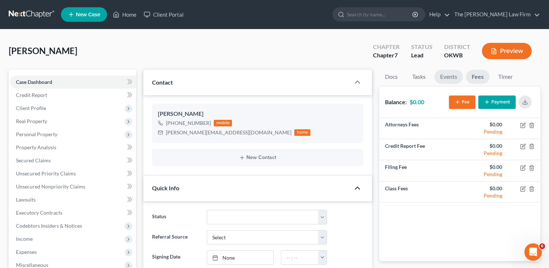
click at [455, 80] on link "Events" at bounding box center [449, 77] width 29 height 14
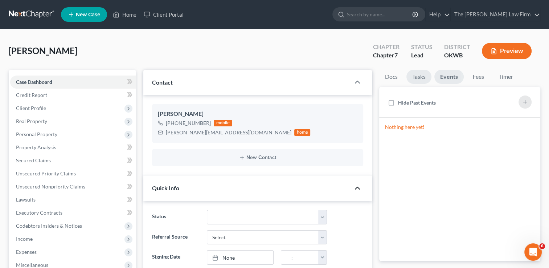
click at [417, 76] on link "Tasks" at bounding box center [419, 77] width 25 height 14
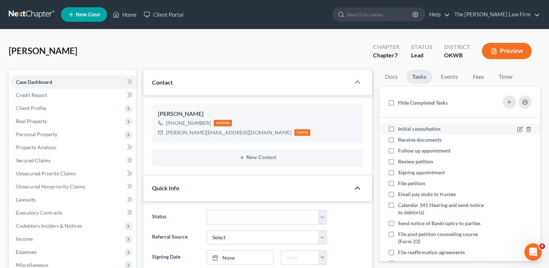
click at [398, 127] on label "Initial consultation" at bounding box center [422, 128] width 48 height 7
click at [401, 127] on input "Initial consultation" at bounding box center [403, 127] width 5 height 5
checkbox input "true"
click at [392, 78] on link "Docs" at bounding box center [391, 77] width 24 height 14
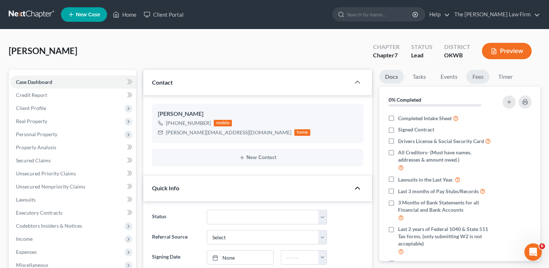
click at [475, 78] on link "Fees" at bounding box center [478, 77] width 23 height 14
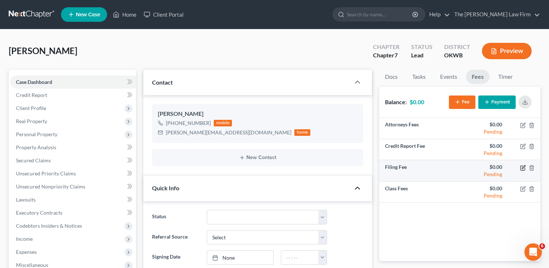
click at [521, 167] on icon "button" at bounding box center [523, 168] width 6 height 6
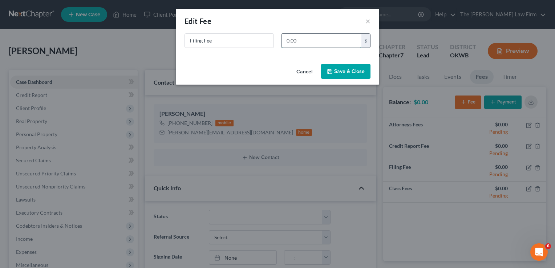
click at [352, 44] on input "0.00" at bounding box center [321, 41] width 80 height 14
type input "338.00"
click at [338, 76] on button "Save & Close" at bounding box center [345, 71] width 49 height 15
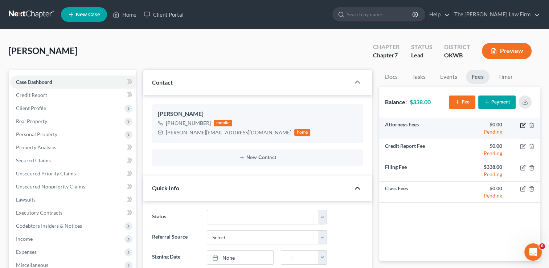
click at [523, 127] on icon "button" at bounding box center [523, 125] width 4 height 4
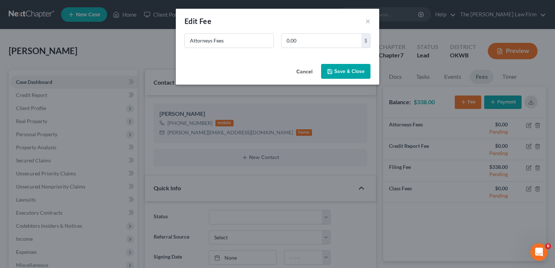
click at [329, 48] on div "Attorneys Fees 0.00 $" at bounding box center [277, 43] width 193 height 20
click at [329, 41] on input "0.00" at bounding box center [321, 41] width 80 height 14
type input "1,262.00"
click at [353, 70] on button "Save & Close" at bounding box center [345, 71] width 49 height 15
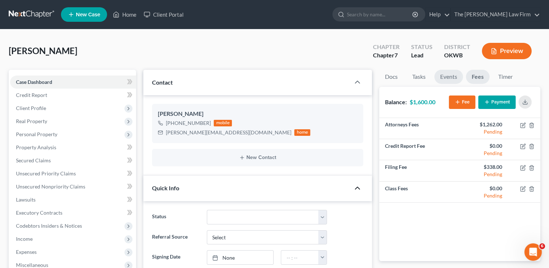
click at [444, 78] on link "Events" at bounding box center [449, 77] width 29 height 14
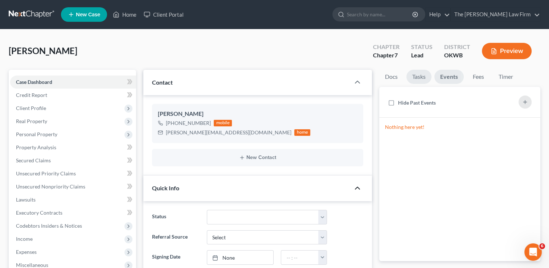
click at [423, 75] on link "Tasks" at bounding box center [419, 77] width 25 height 14
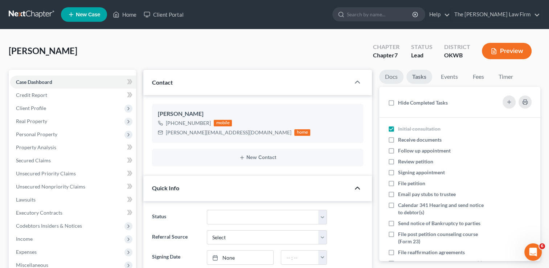
click at [398, 72] on link "Docs" at bounding box center [391, 77] width 24 height 14
